Goal: Task Accomplishment & Management: Use online tool/utility

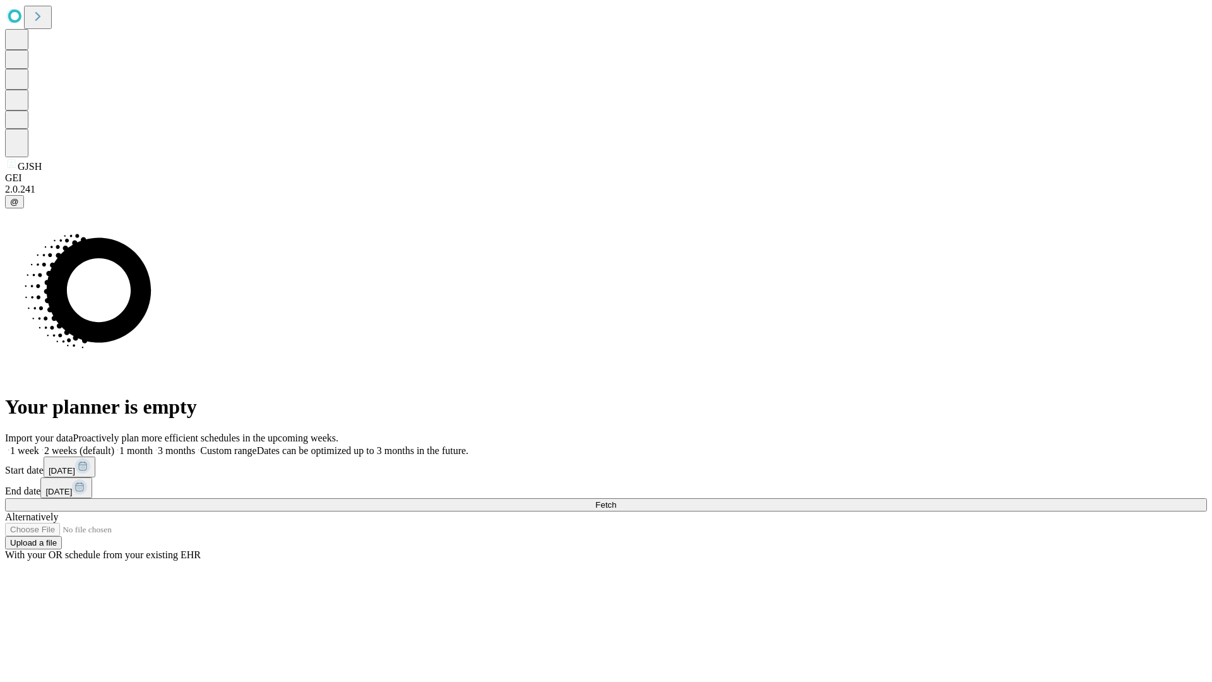
click at [616, 500] on span "Fetch" at bounding box center [606, 504] width 21 height 9
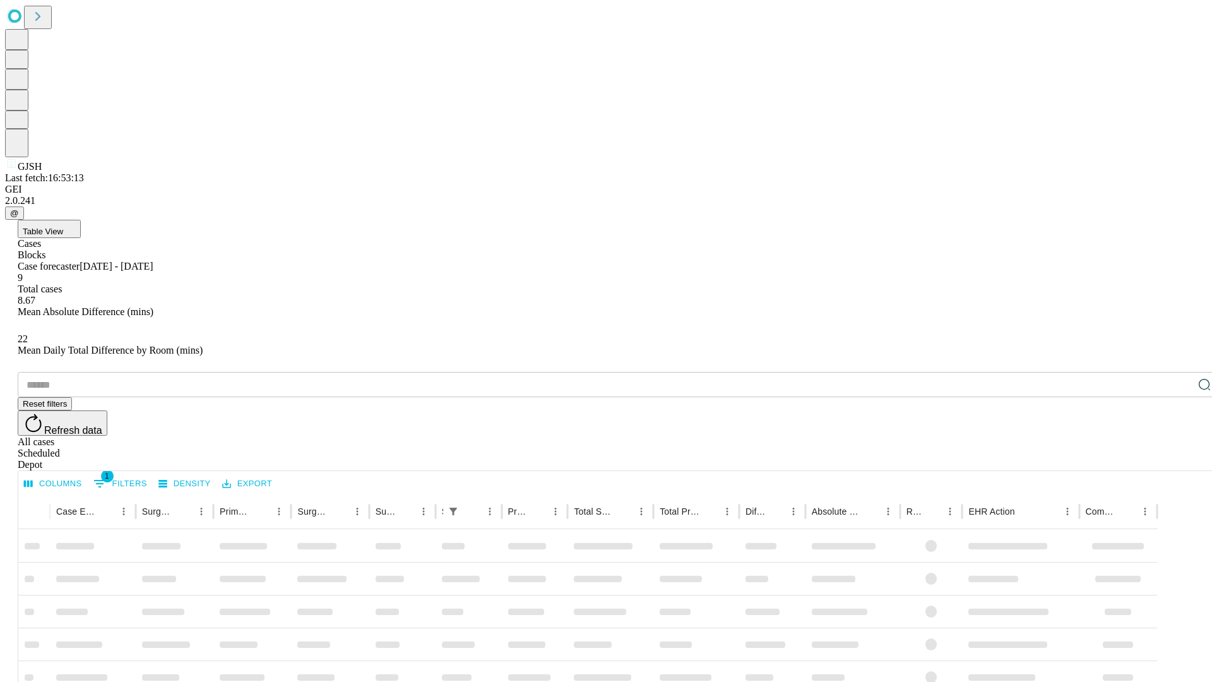
click at [63, 227] on span "Table View" at bounding box center [43, 231] width 40 height 9
